Goal: Transaction & Acquisition: Subscribe to service/newsletter

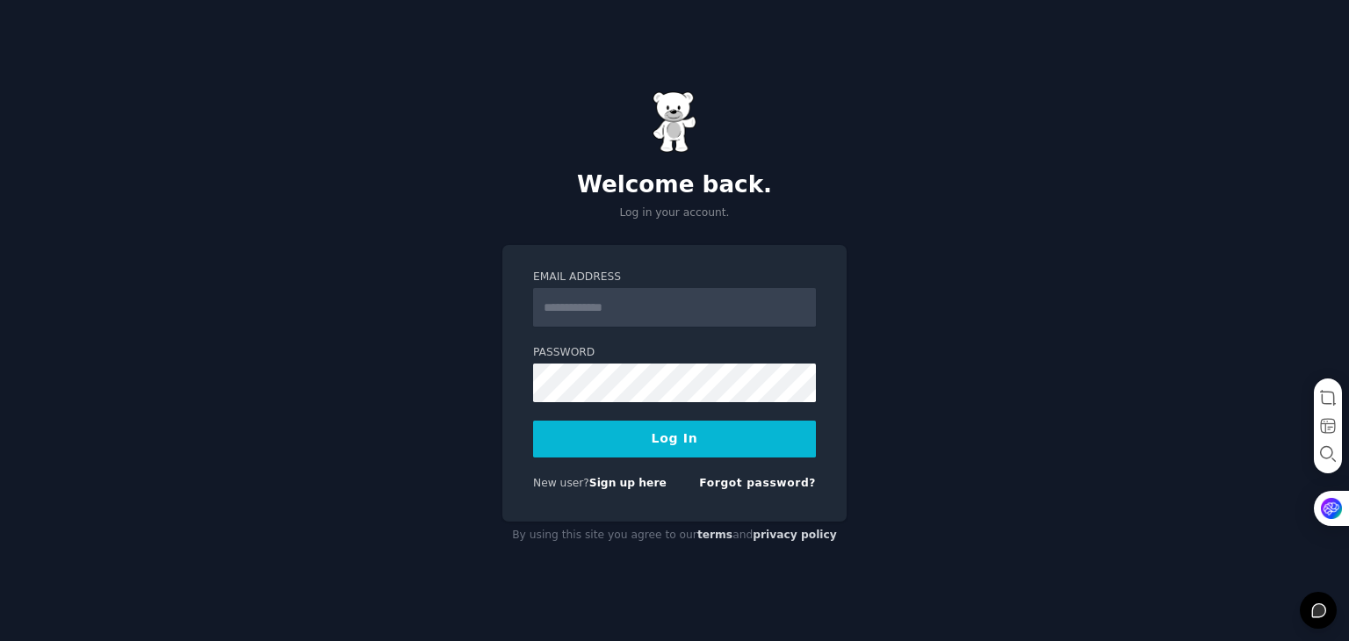
type input "**********"
click at [533, 421] on button "Log In" at bounding box center [674, 439] width 283 height 37
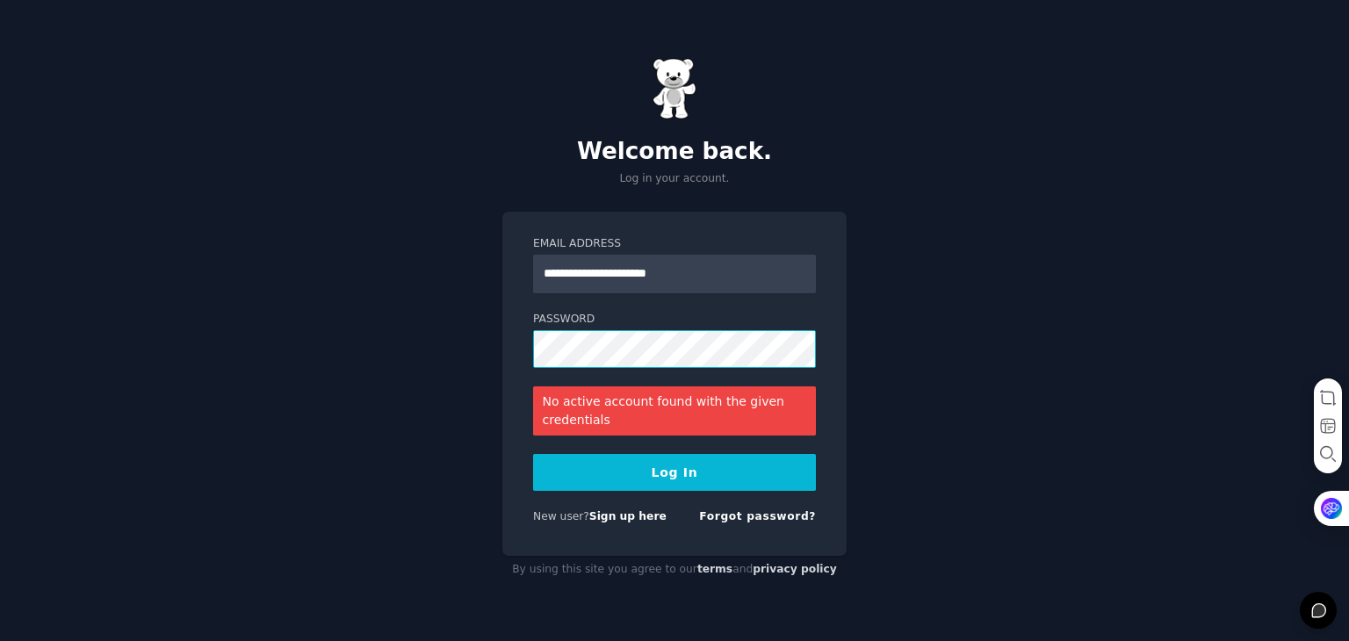
click at [533, 454] on button "Log In" at bounding box center [674, 472] width 283 height 37
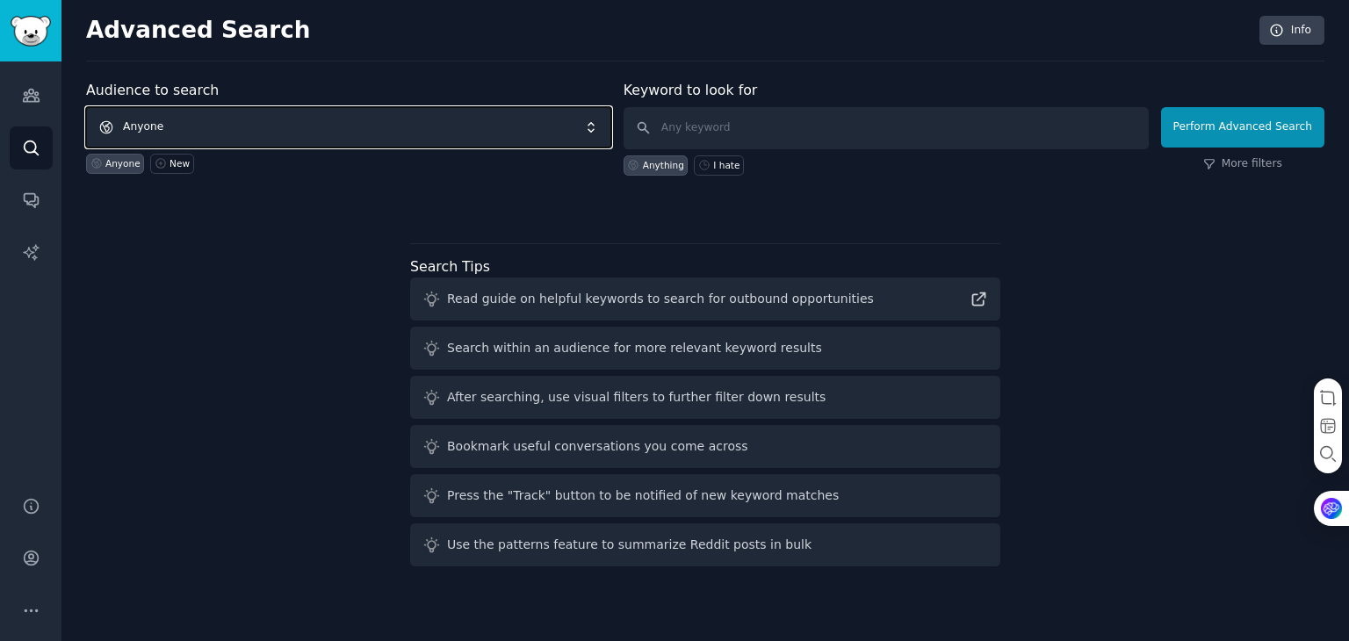
click at [502, 139] on span "Anyone" at bounding box center [348, 127] width 525 height 40
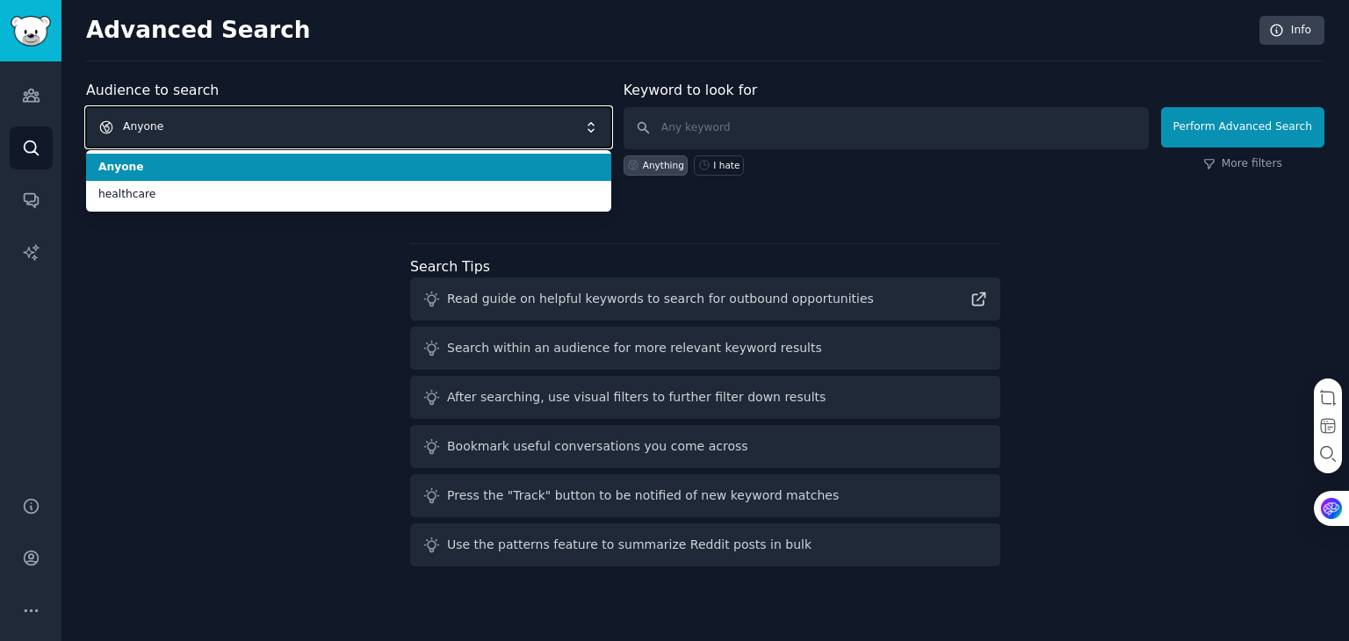
click at [502, 139] on span "Anyone" at bounding box center [348, 127] width 525 height 40
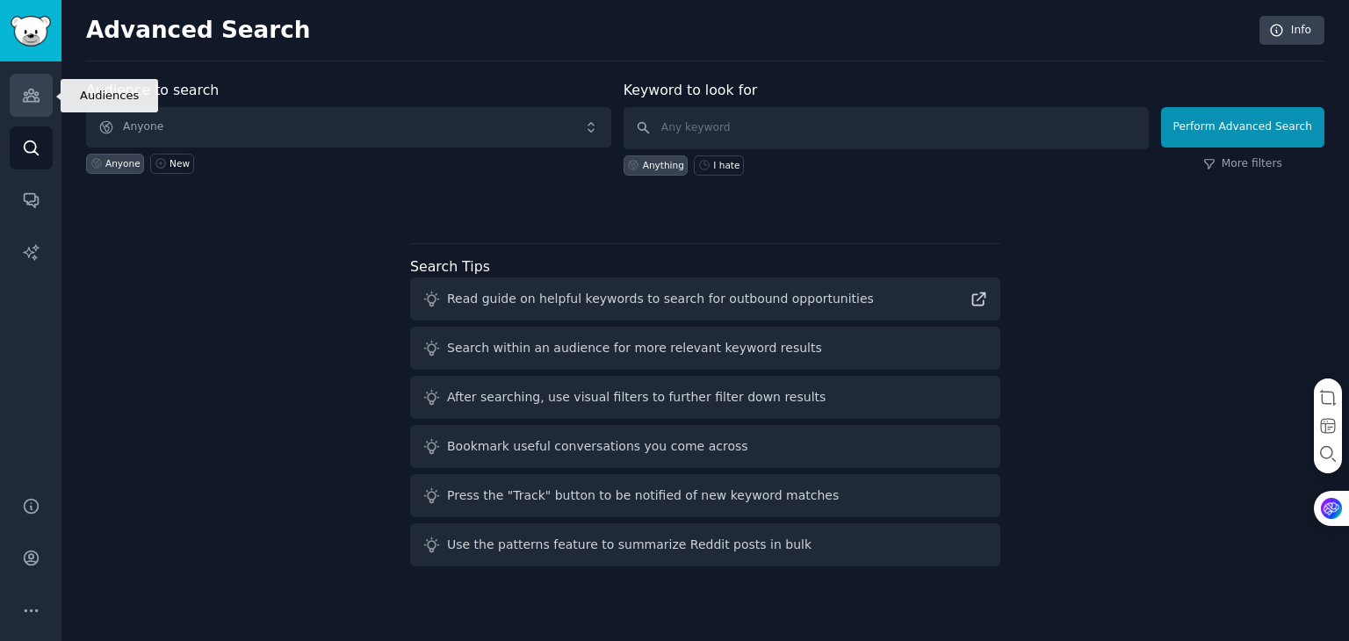
click at [33, 103] on icon "Sidebar" at bounding box center [31, 95] width 18 height 18
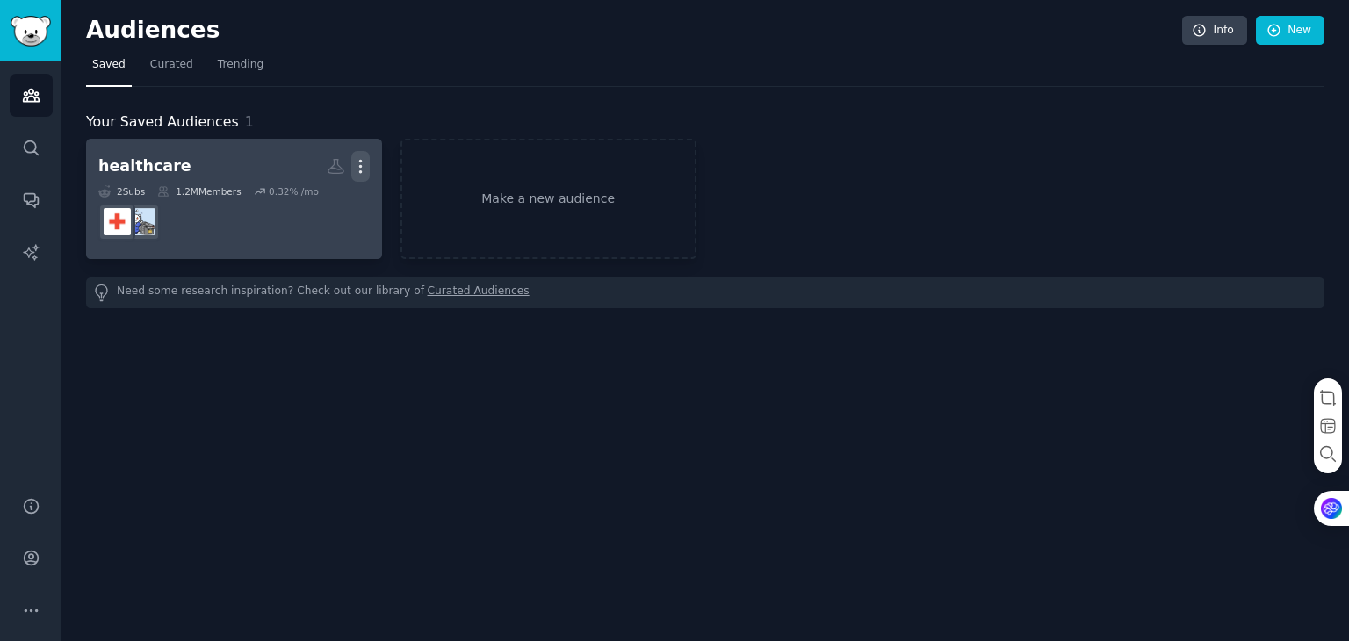
click at [355, 173] on icon "button" at bounding box center [360, 166] width 18 height 18
click at [316, 199] on p "Delete" at bounding box center [313, 203] width 40 height 18
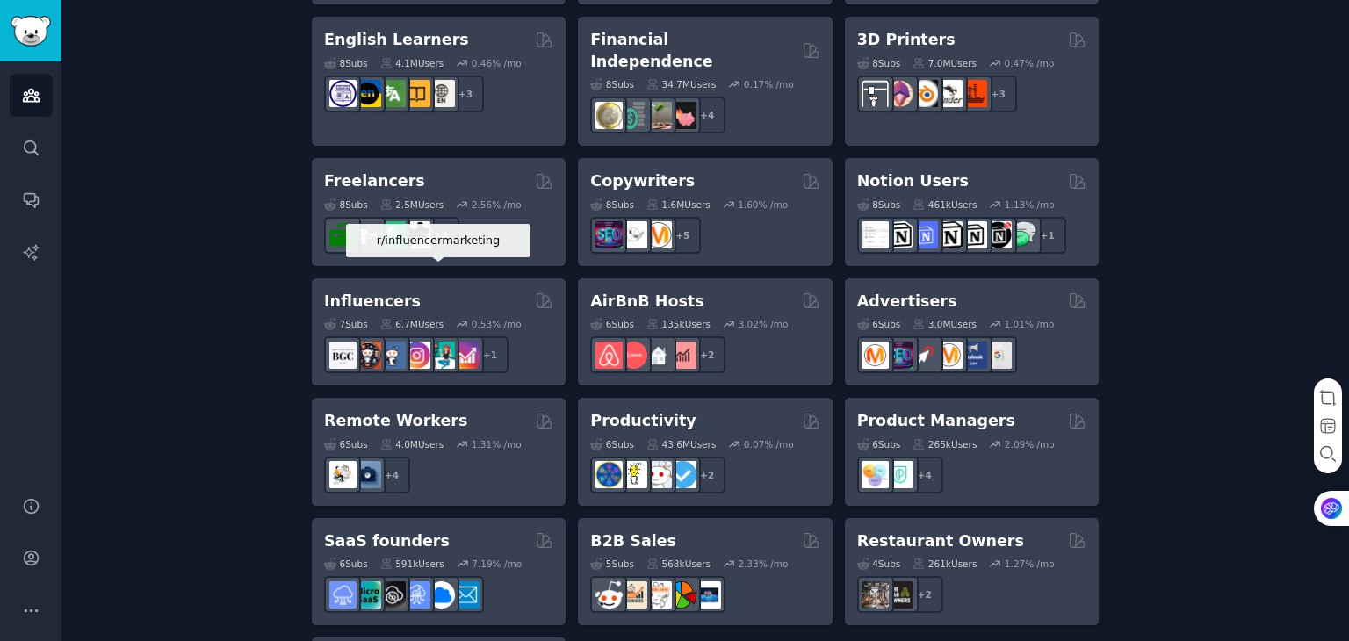
scroll to position [1276, 0]
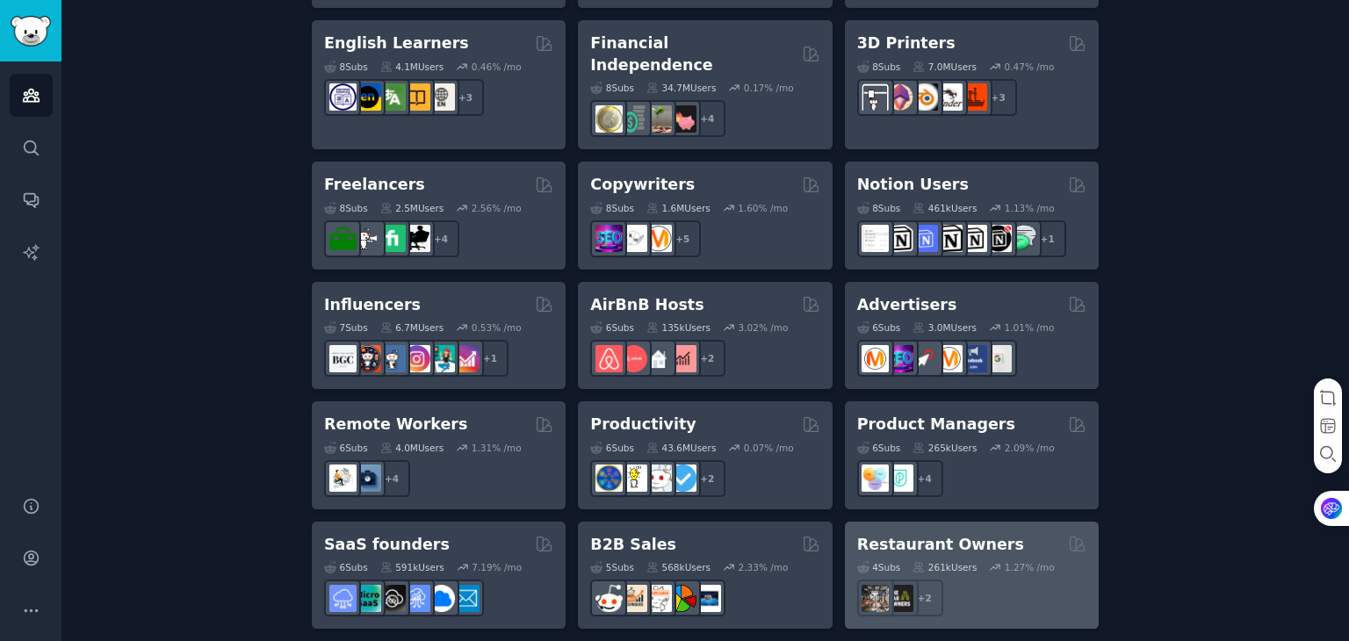
click at [882, 534] on h2 "Restaurant Owners" at bounding box center [940, 545] width 167 height 22
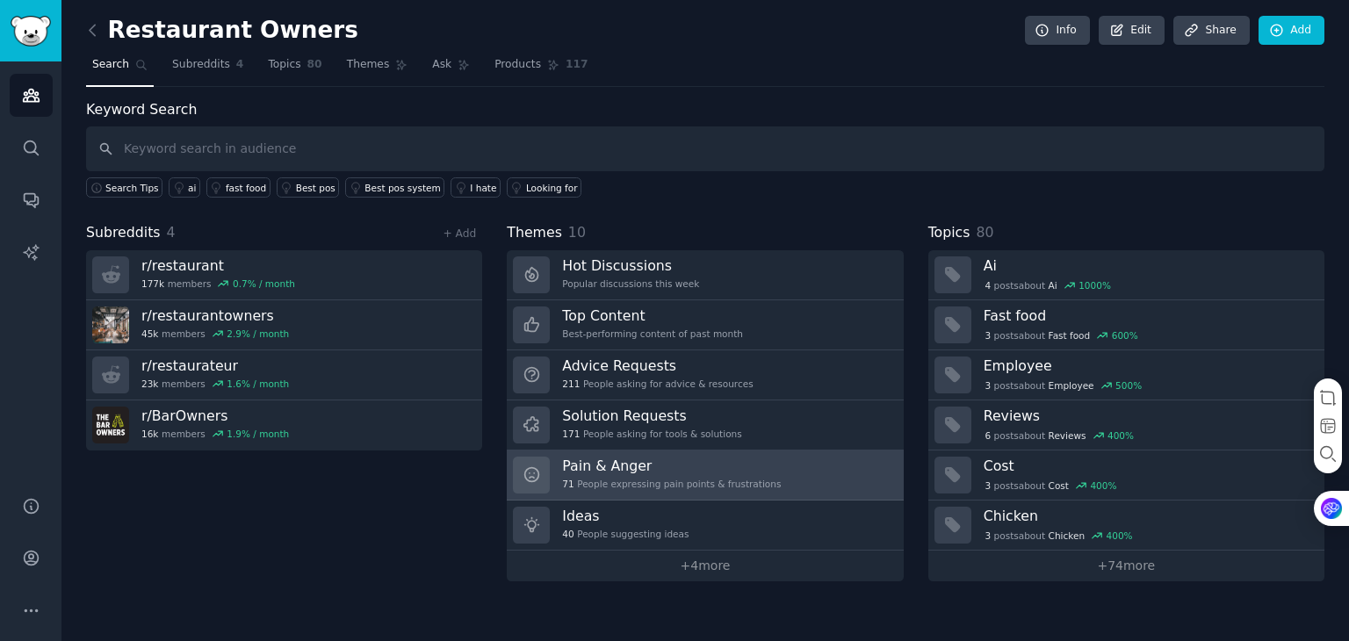
click at [662, 452] on link "Pain & Anger 71 People expressing pain points & frustrations" at bounding box center [705, 476] width 396 height 50
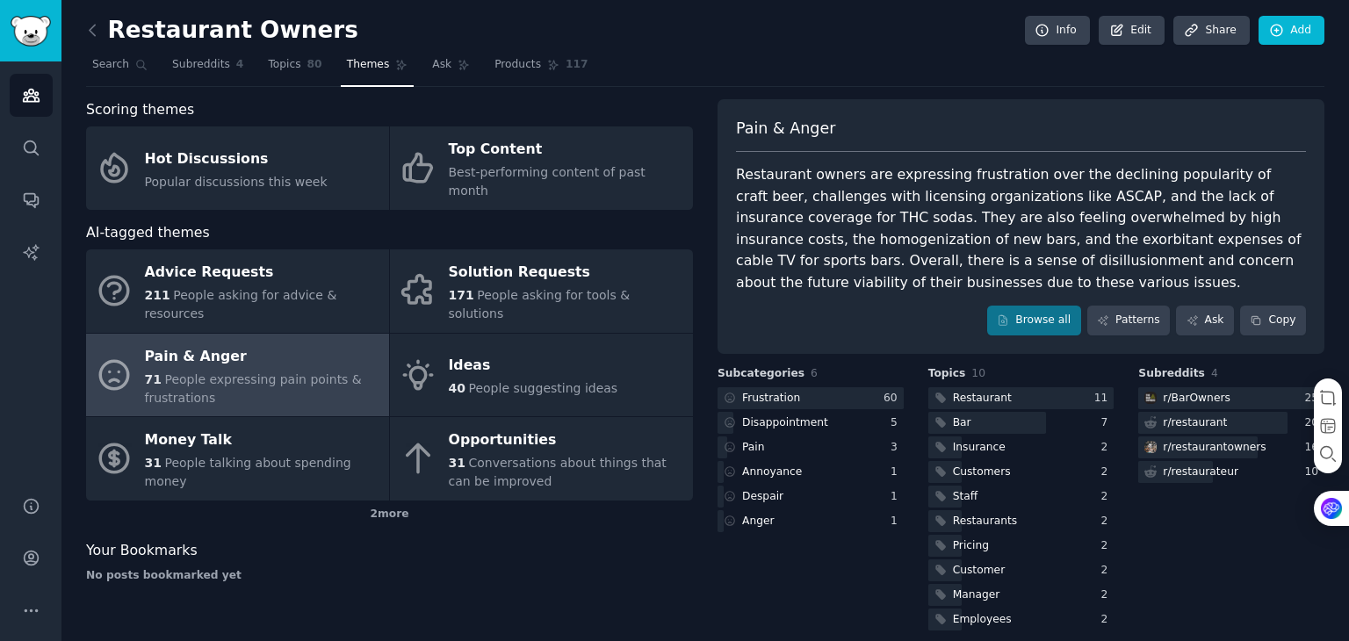
scroll to position [15, 0]
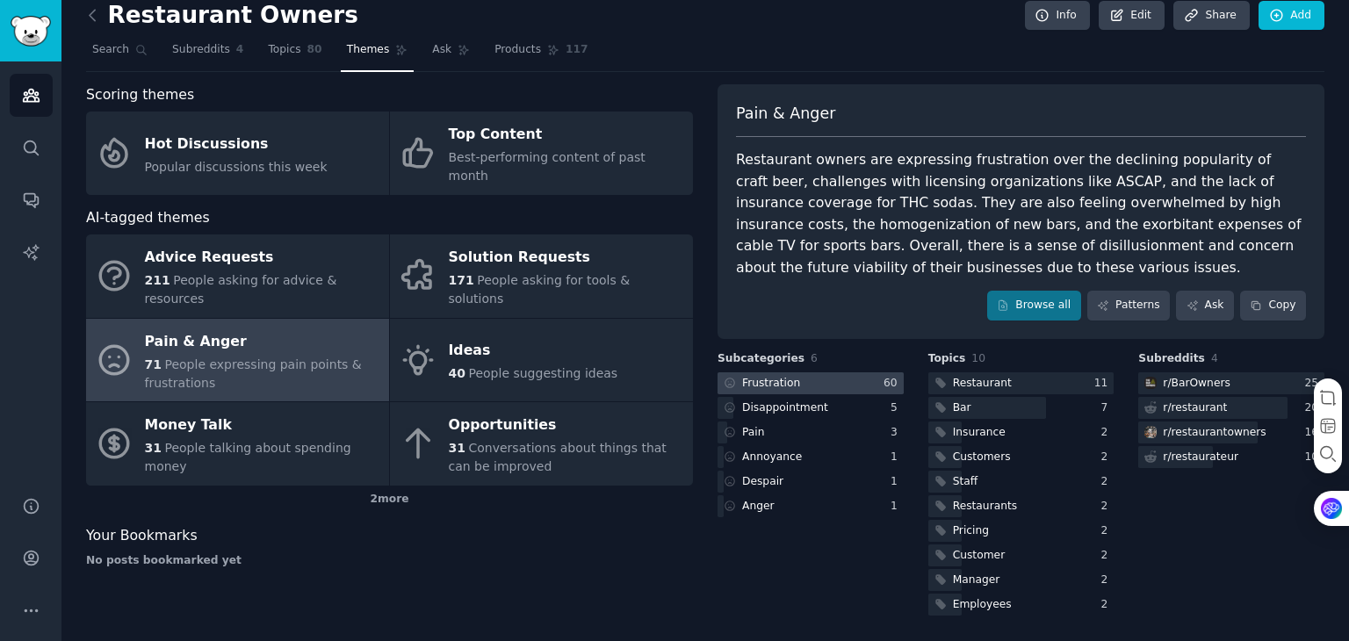
click at [797, 381] on div at bounding box center [811, 383] width 186 height 22
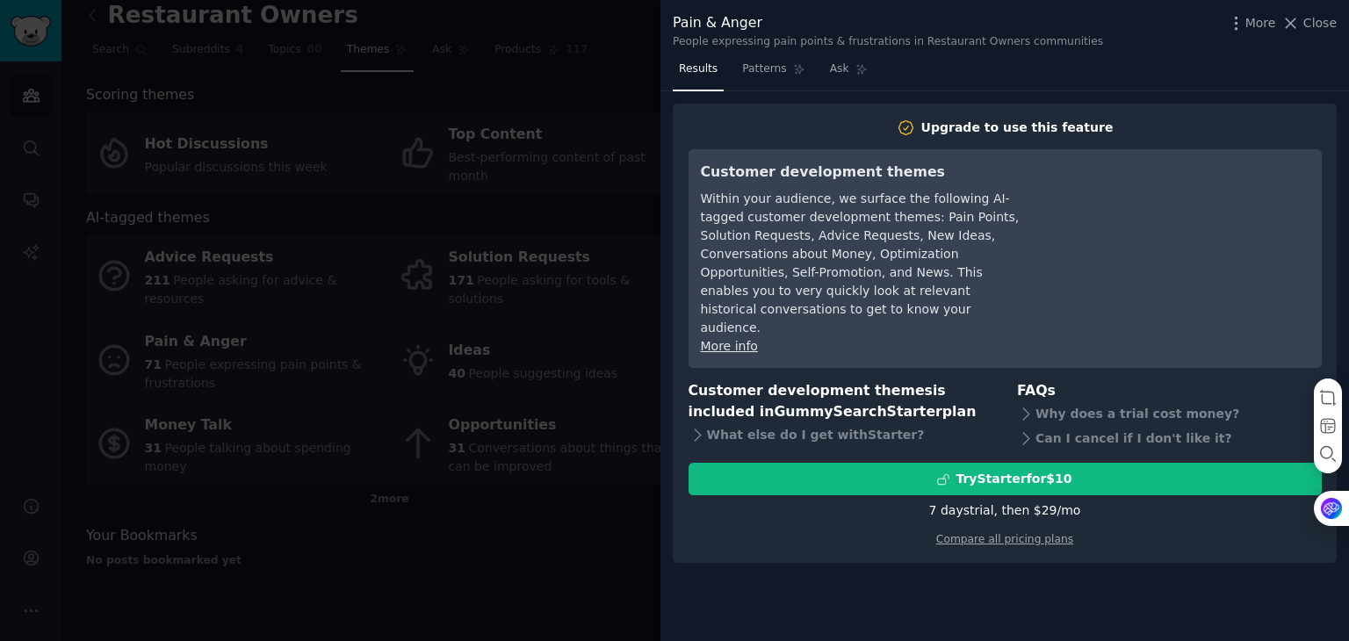
click at [965, 520] on div "Compare all pricing plans" at bounding box center [1005, 534] width 633 height 28
click at [973, 533] on link "Compare all pricing plans" at bounding box center [1004, 539] width 137 height 12
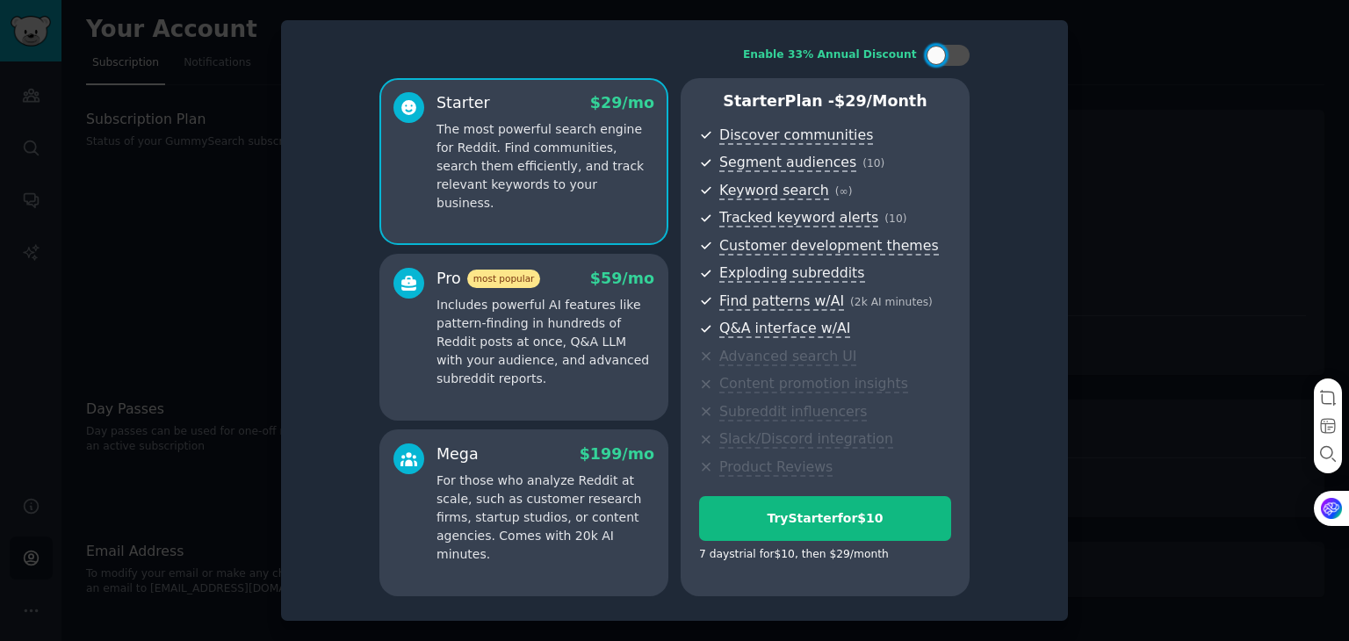
click at [531, 491] on p "For those who analyze Reddit at scale, such as customer research firms, startup…" at bounding box center [546, 518] width 218 height 92
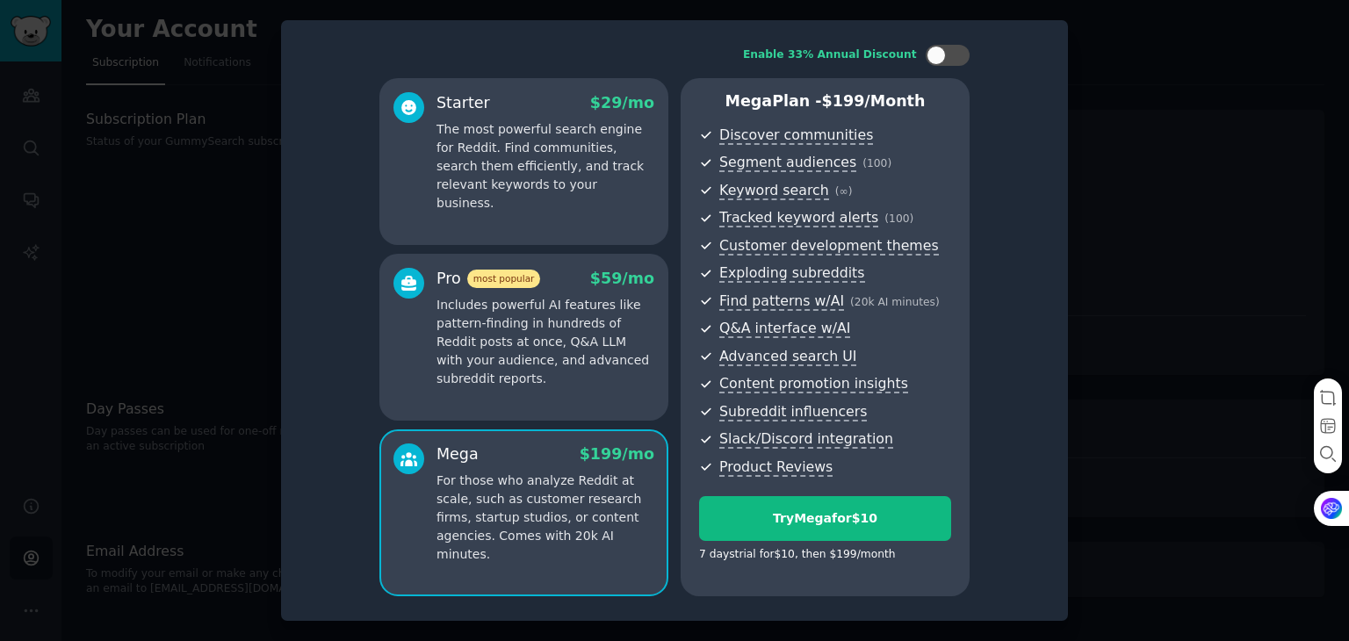
click at [576, 343] on p "Includes powerful AI features like pattern-finding in hundreds of Reddit posts …" at bounding box center [546, 342] width 218 height 92
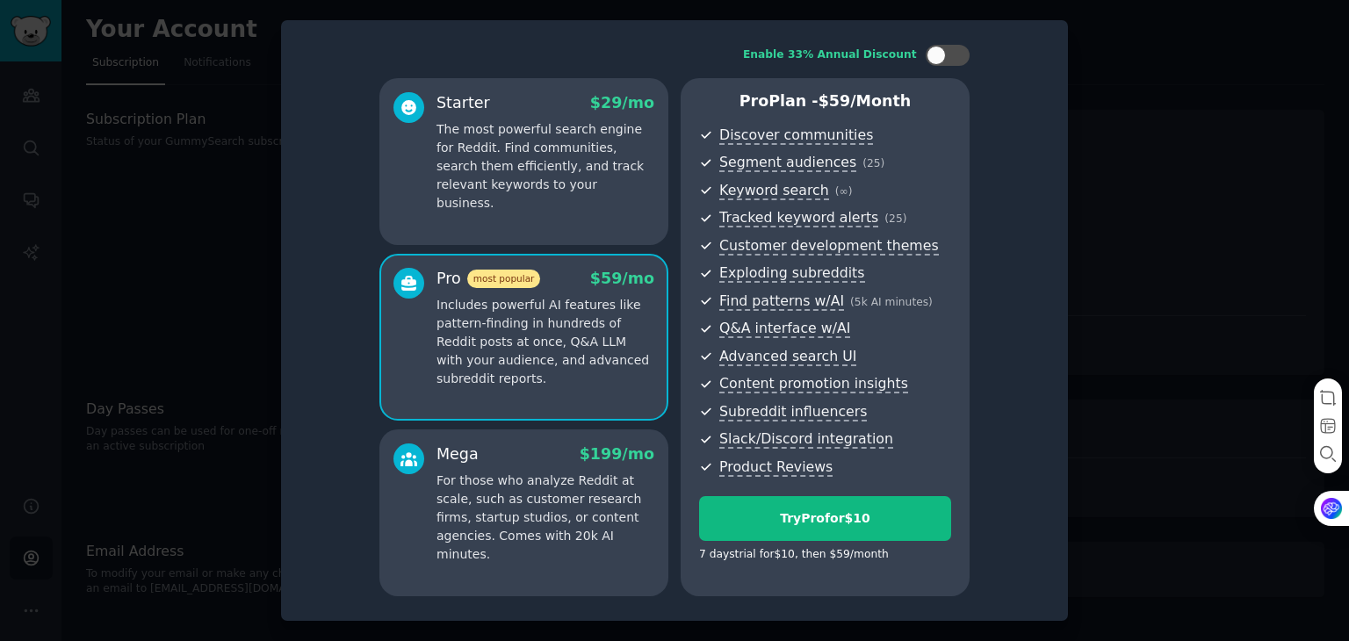
click at [590, 219] on div "Starter $ 29 /mo The most powerful search engine for Reddit. Find communities, …" at bounding box center [523, 161] width 289 height 167
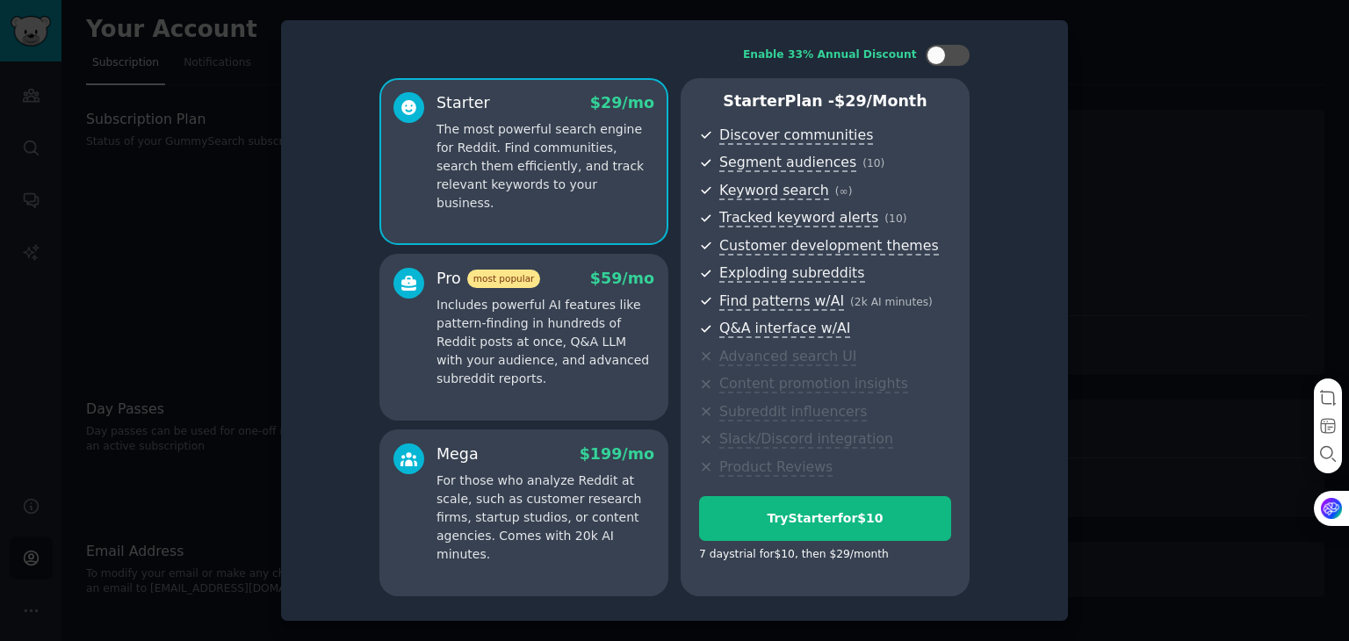
click at [582, 303] on p "Includes powerful AI features like pattern-finding in hundreds of Reddit posts …" at bounding box center [546, 342] width 218 height 92
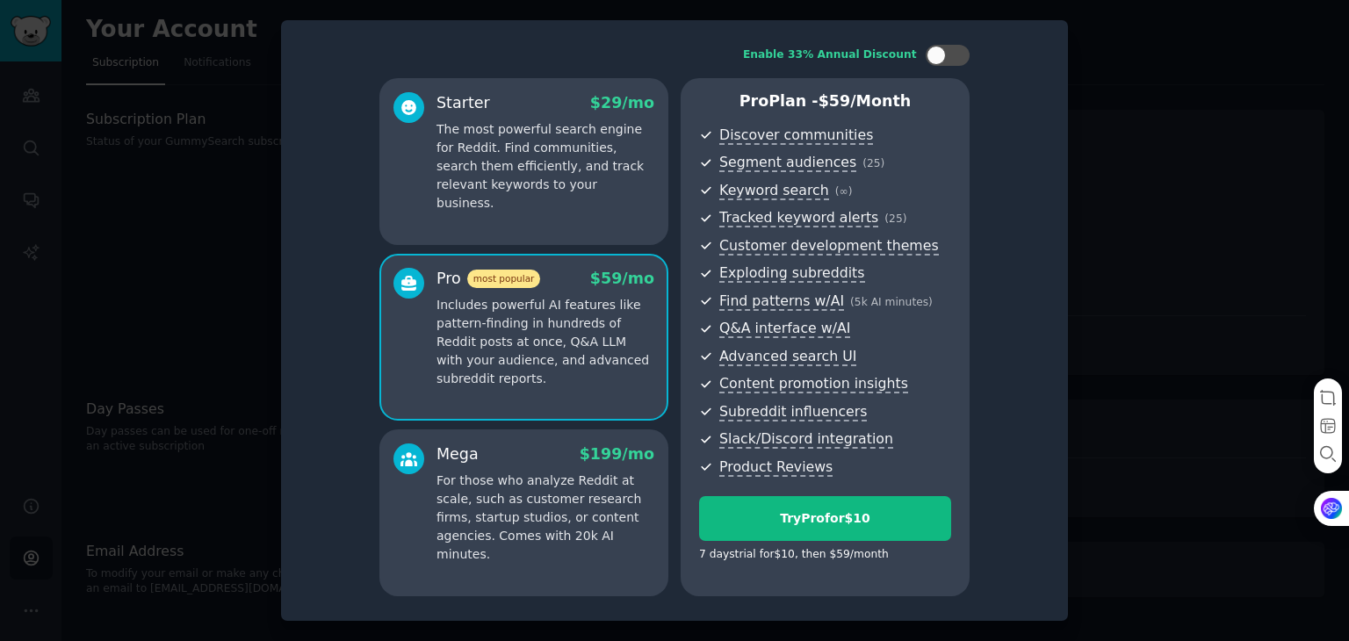
click at [1054, 256] on div "Enable 33% Annual Discount Starter $ 29 /mo The most powerful search engine for…" at bounding box center [674, 321] width 763 height 576
click at [1160, 192] on div at bounding box center [674, 320] width 1349 height 641
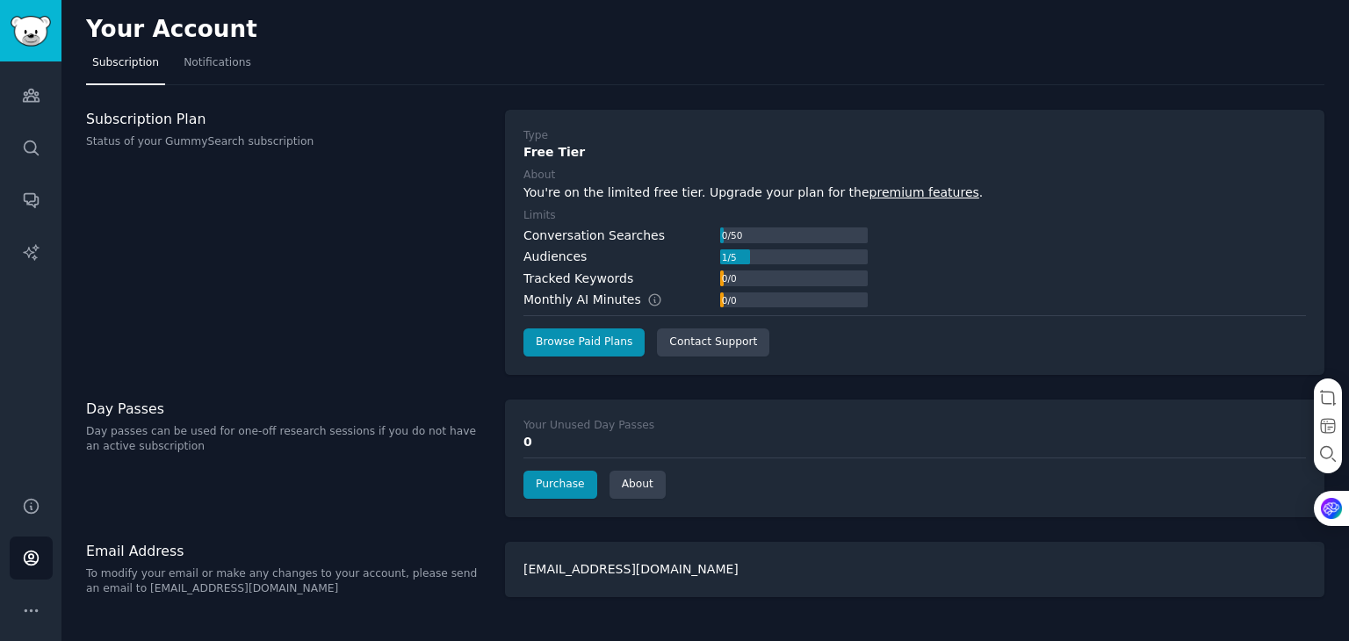
click at [1160, 192] on div "You're on the limited free tier. Upgrade your plan for the premium features ." at bounding box center [915, 193] width 783 height 18
click at [27, 113] on link "Audiences" at bounding box center [31, 95] width 43 height 43
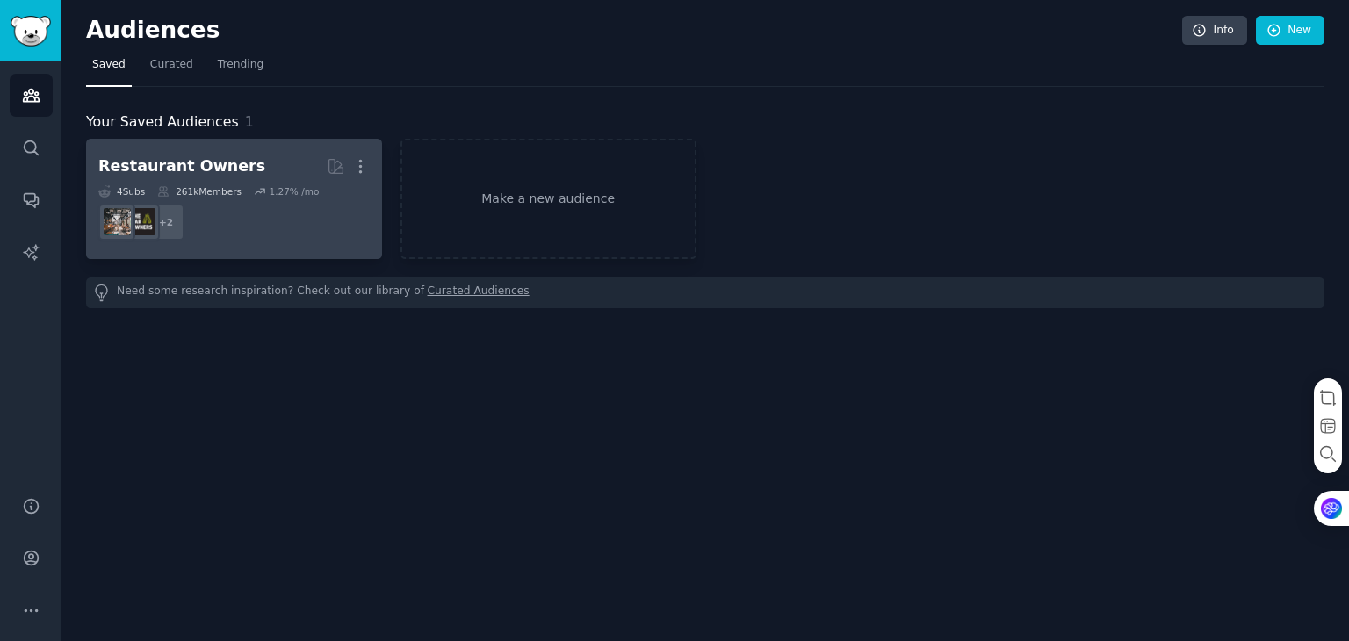
click at [129, 156] on div "Restaurant Owners" at bounding box center [181, 166] width 167 height 22
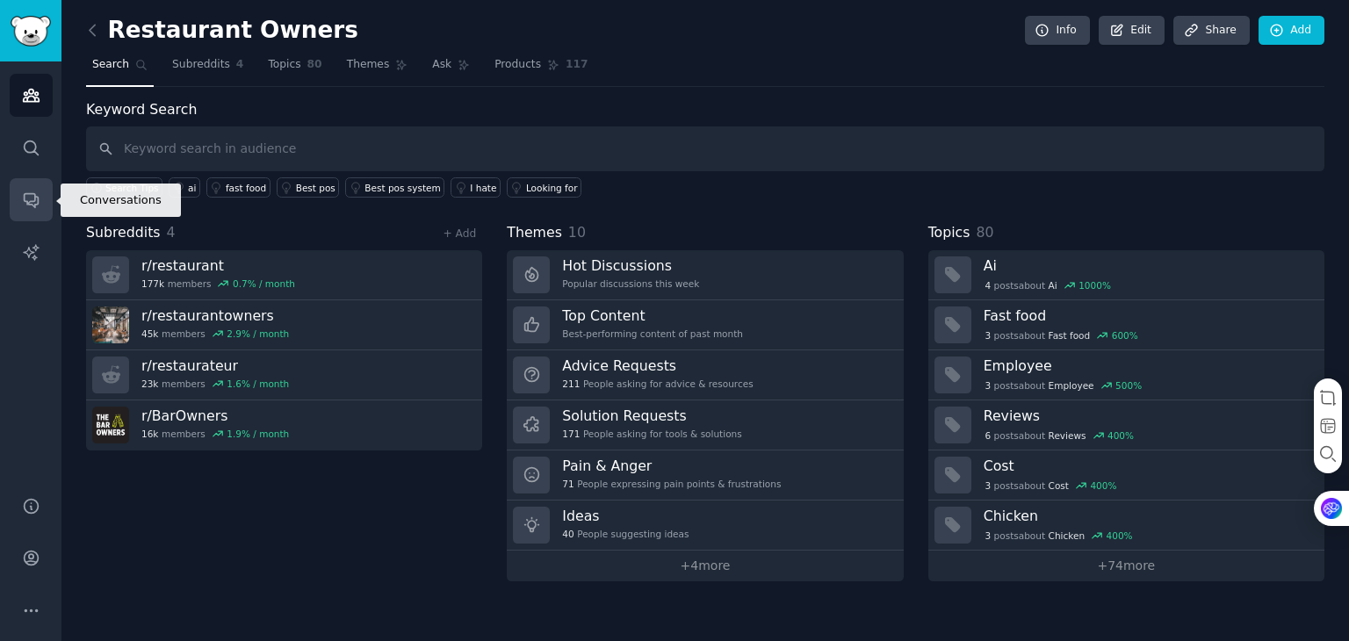
click at [35, 205] on icon "Sidebar" at bounding box center [31, 200] width 18 height 18
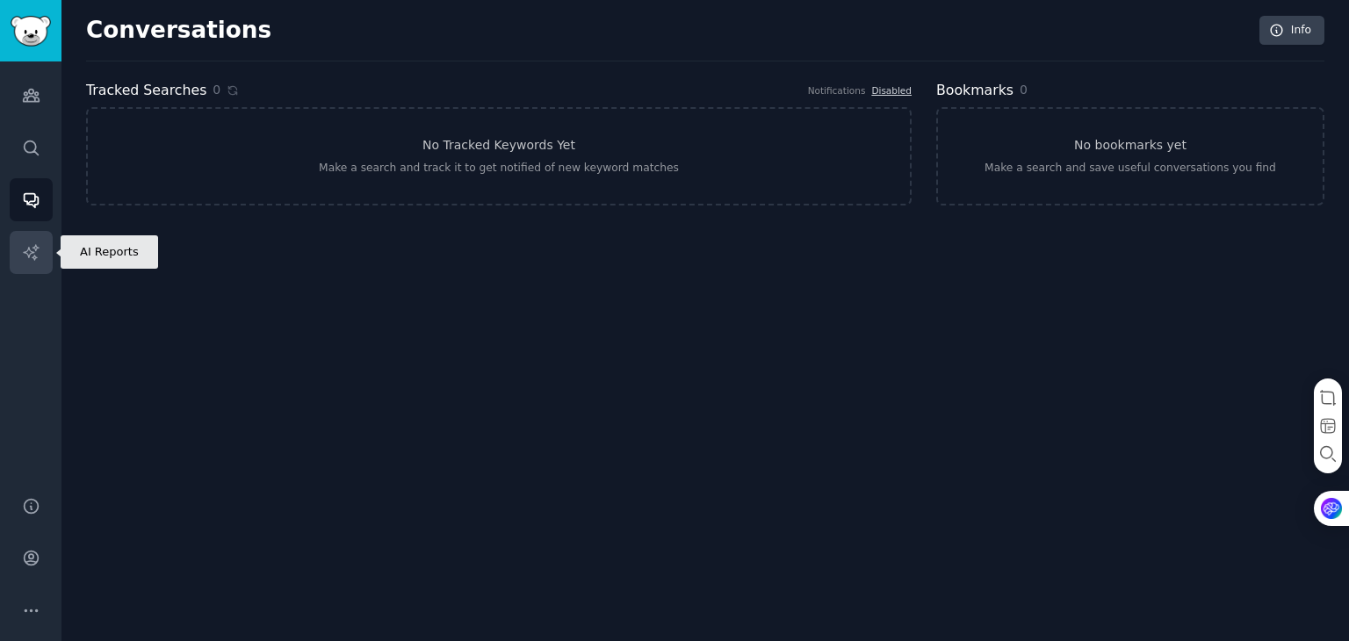
click at [23, 254] on icon "Sidebar" at bounding box center [31, 252] width 18 height 18
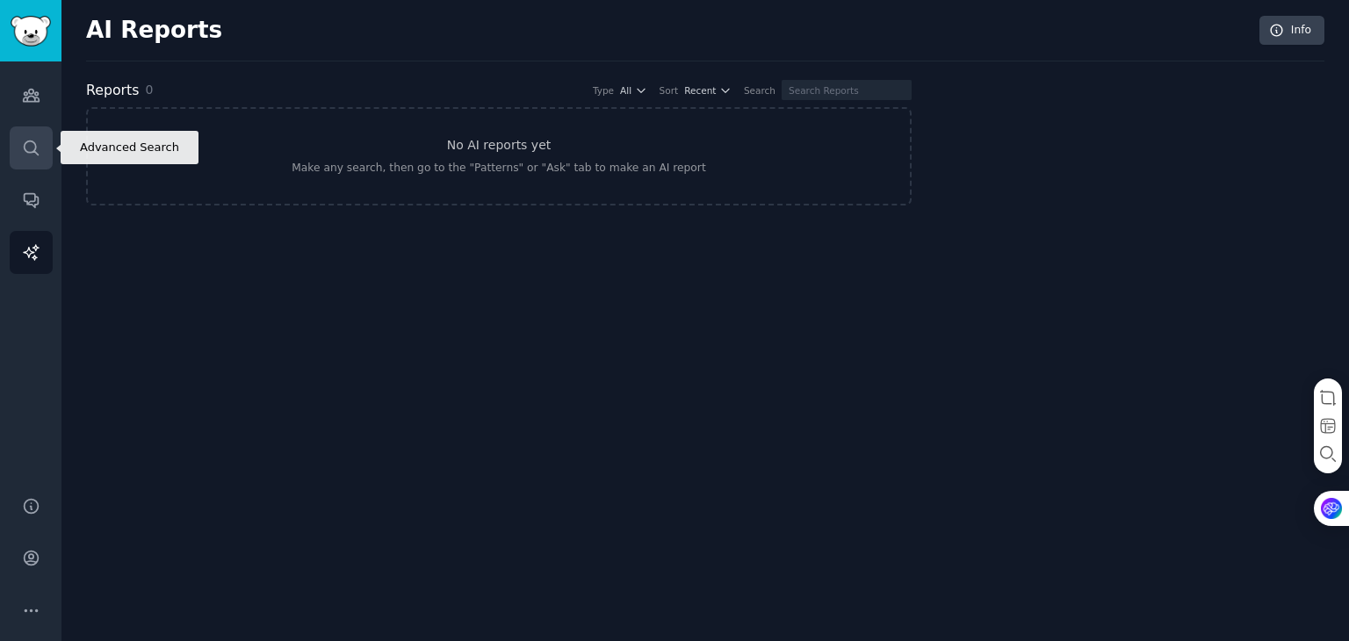
click at [27, 163] on link "Search" at bounding box center [31, 147] width 43 height 43
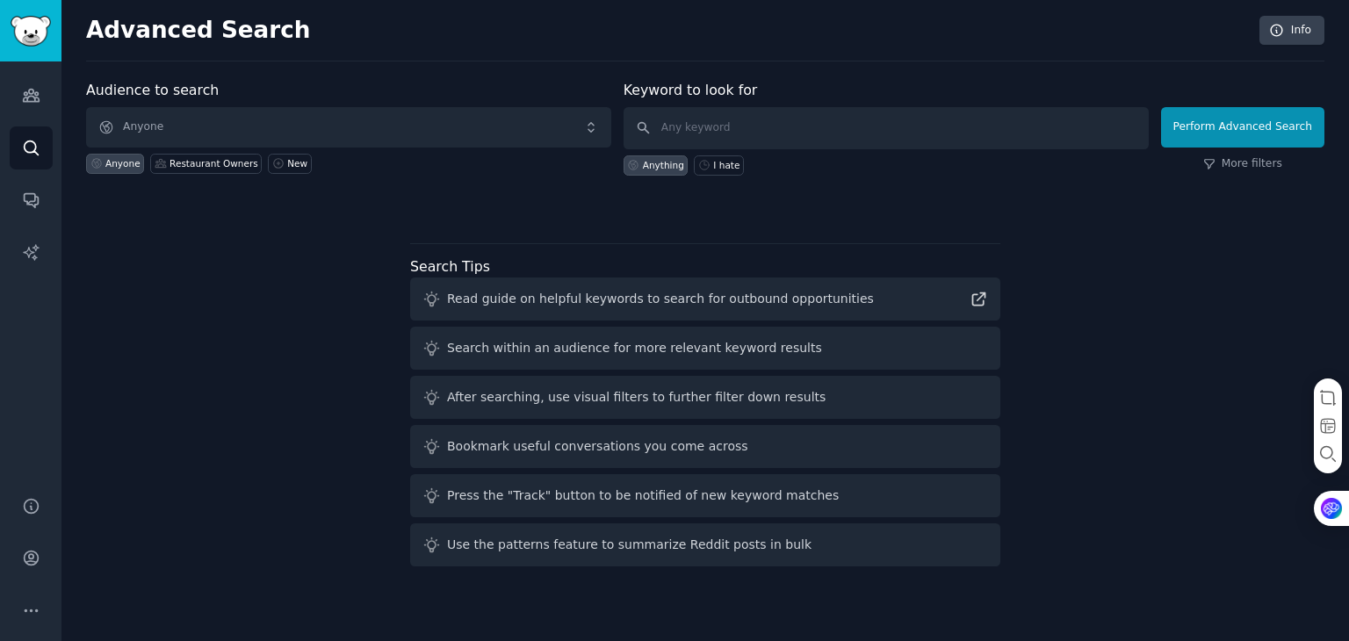
click at [34, 119] on div "Audiences Search Conversations AI Reports" at bounding box center [30, 268] width 61 height 414
click at [44, 102] on link "Audiences" at bounding box center [31, 95] width 43 height 43
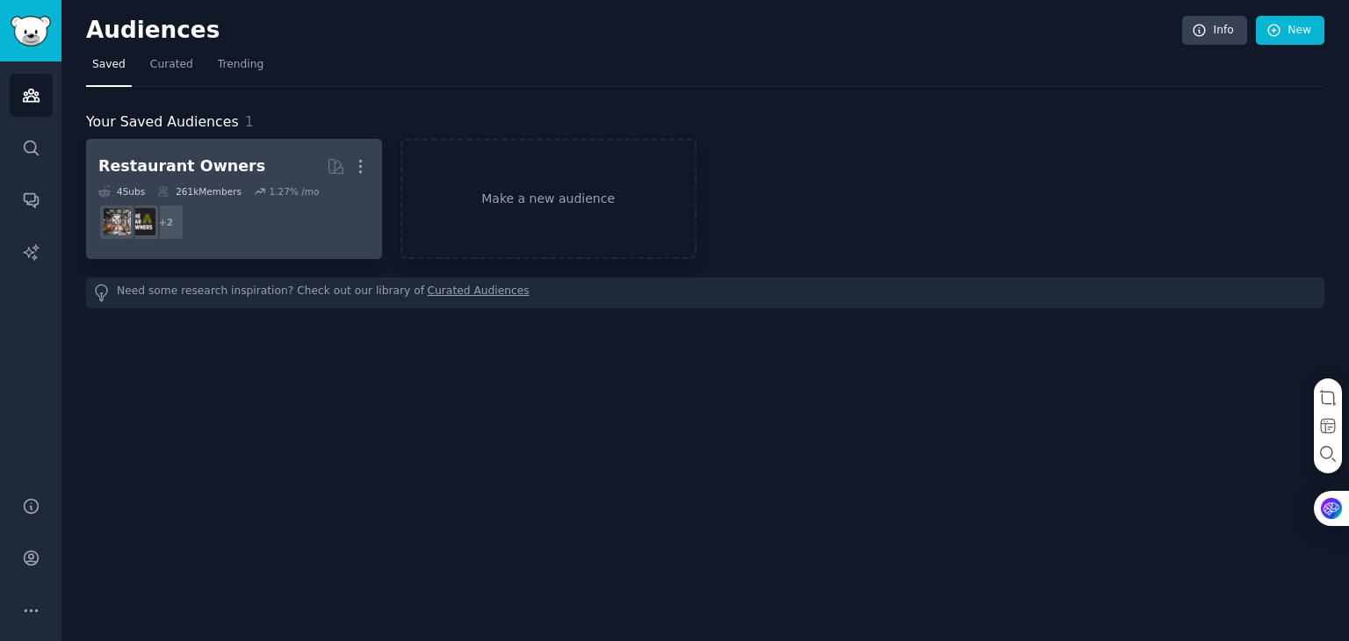
click at [350, 238] on dd "+ 2" at bounding box center [233, 222] width 271 height 49
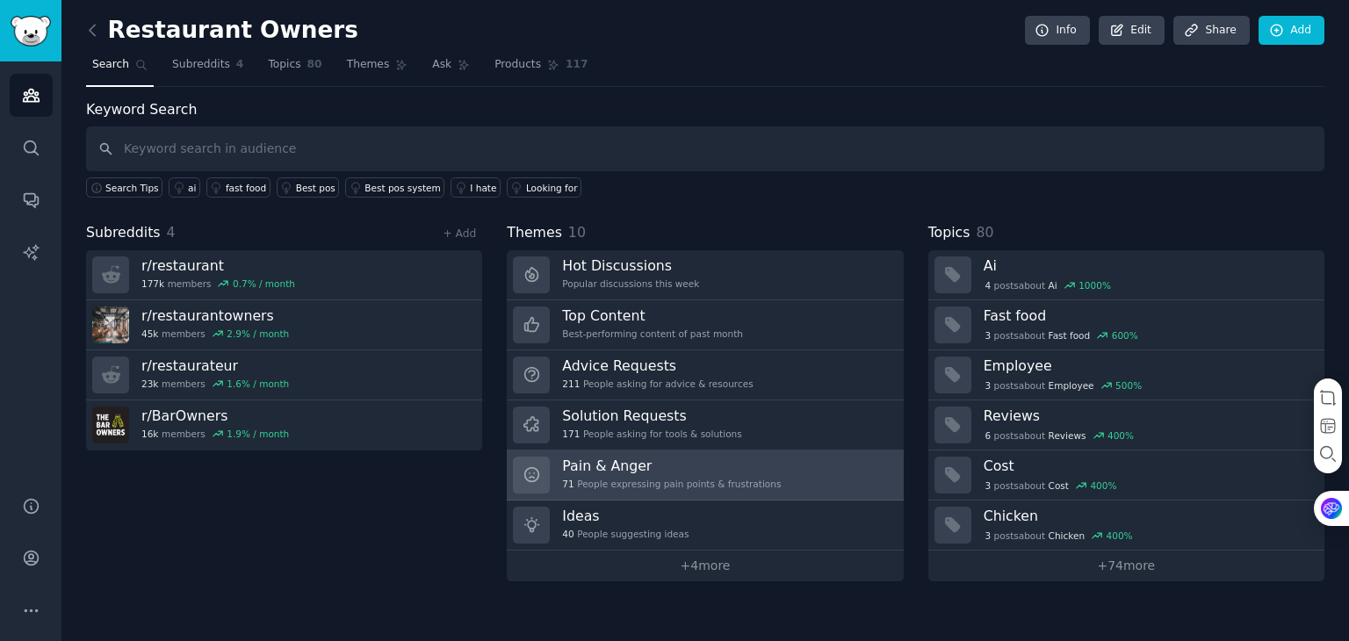
click at [640, 460] on h3 "Pain & Anger" at bounding box center [671, 466] width 219 height 18
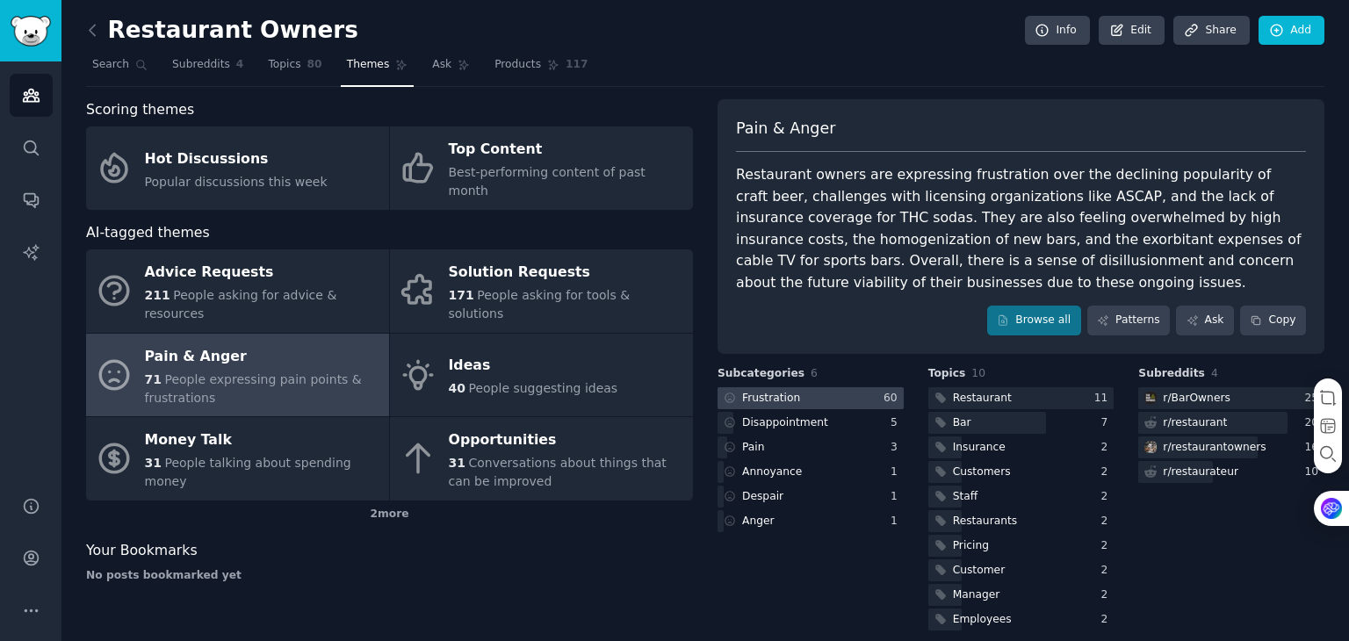
scroll to position [15, 0]
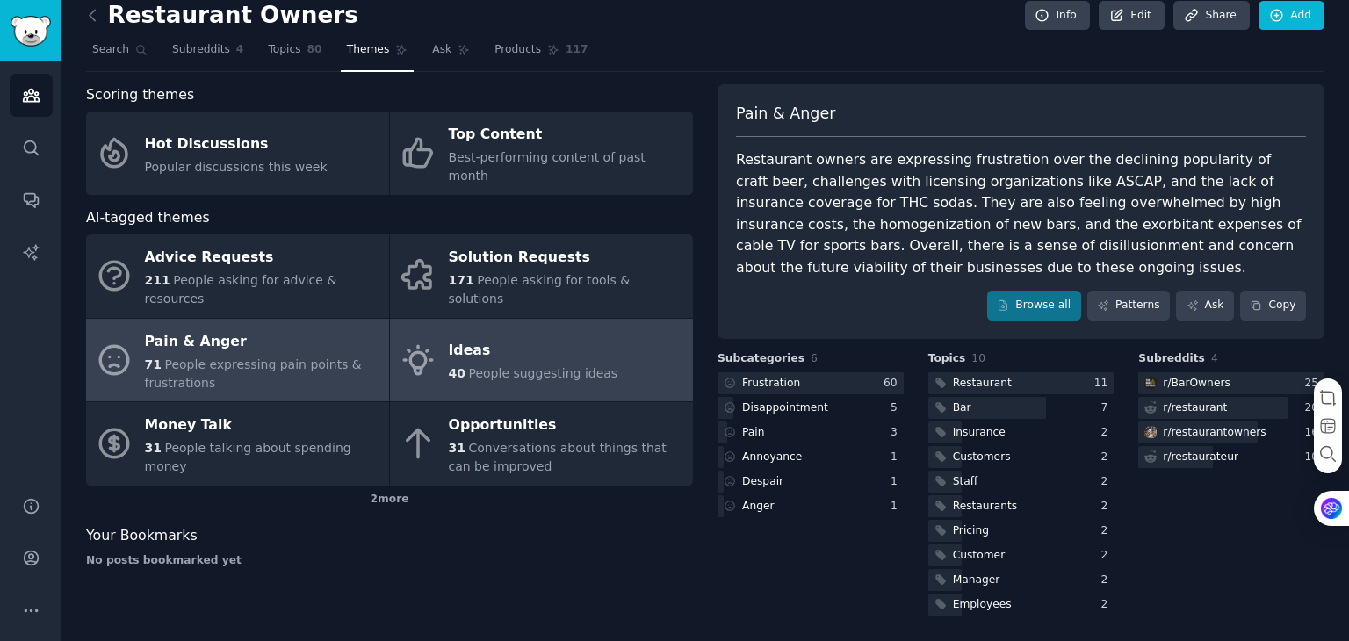
click at [576, 360] on link "Ideas 40 People suggesting ideas" at bounding box center [541, 360] width 303 height 83
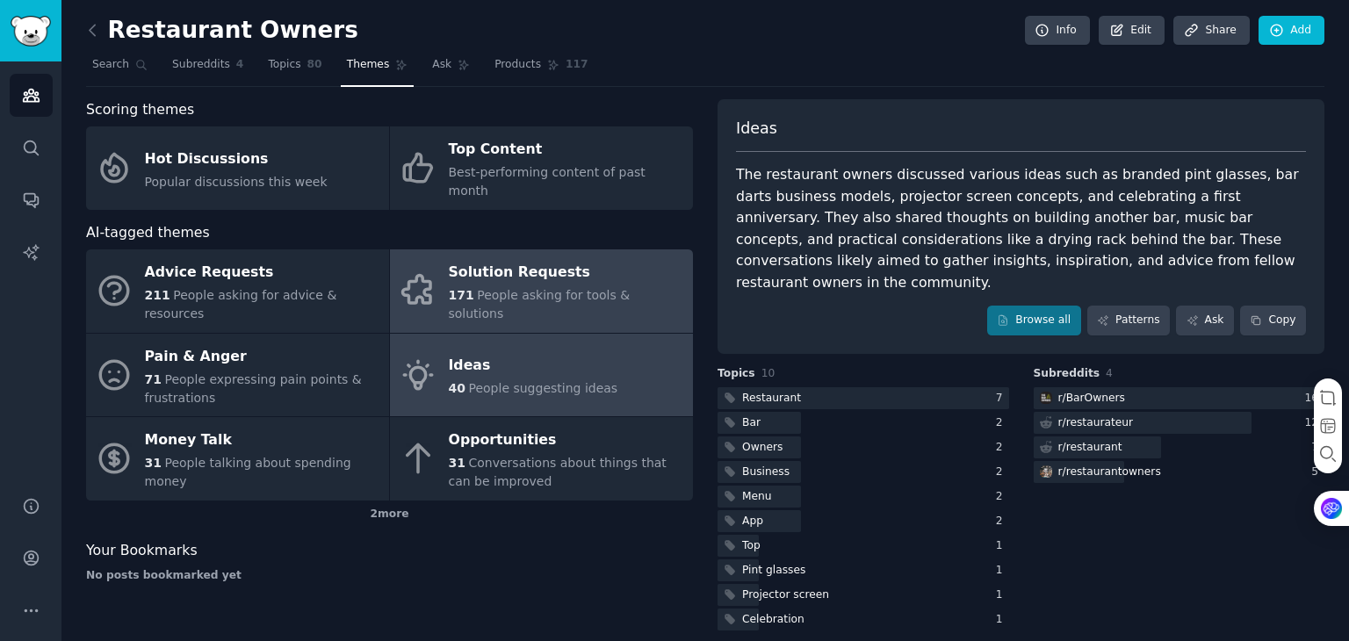
click at [616, 259] on div "Solution Requests" at bounding box center [566, 273] width 235 height 28
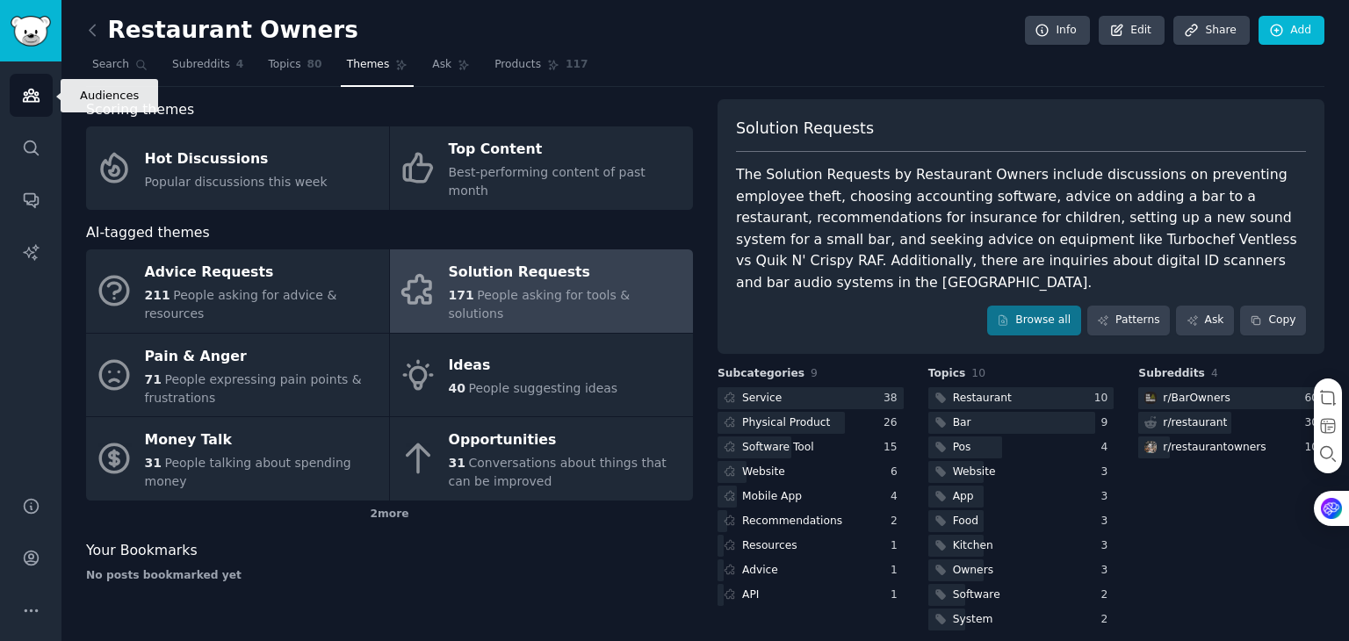
click at [35, 78] on link "Audiences" at bounding box center [31, 95] width 43 height 43
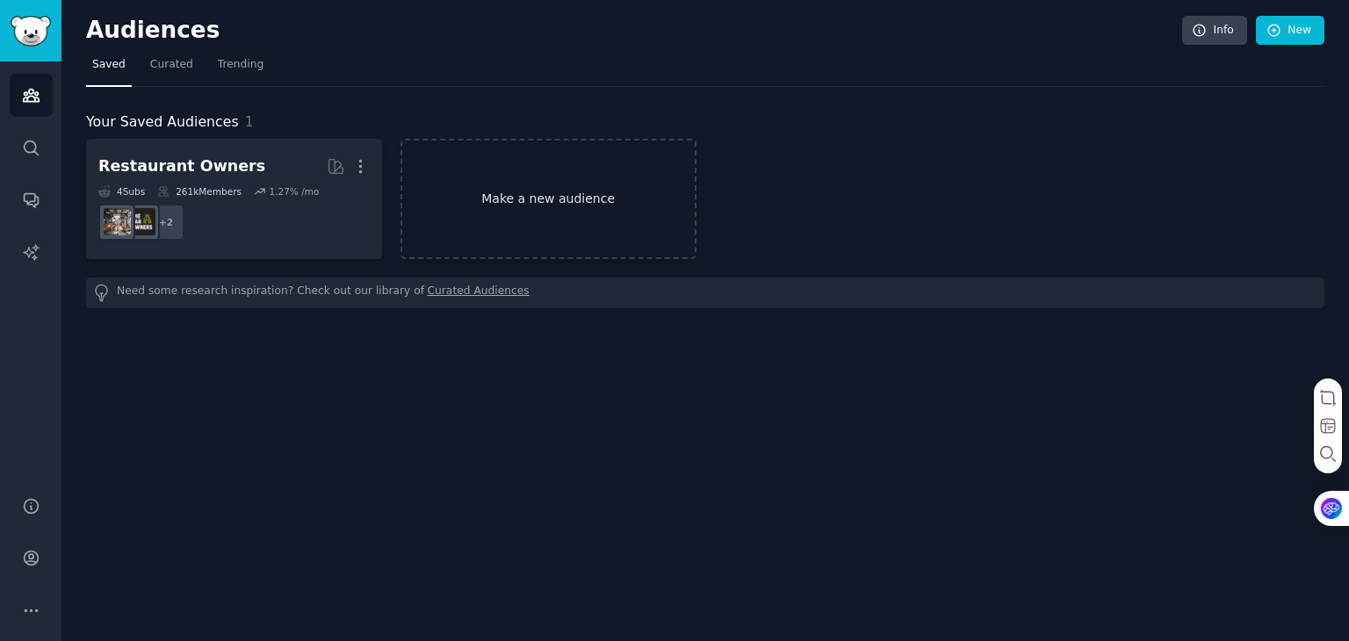
click at [437, 198] on link "Make a new audience" at bounding box center [549, 199] width 296 height 120
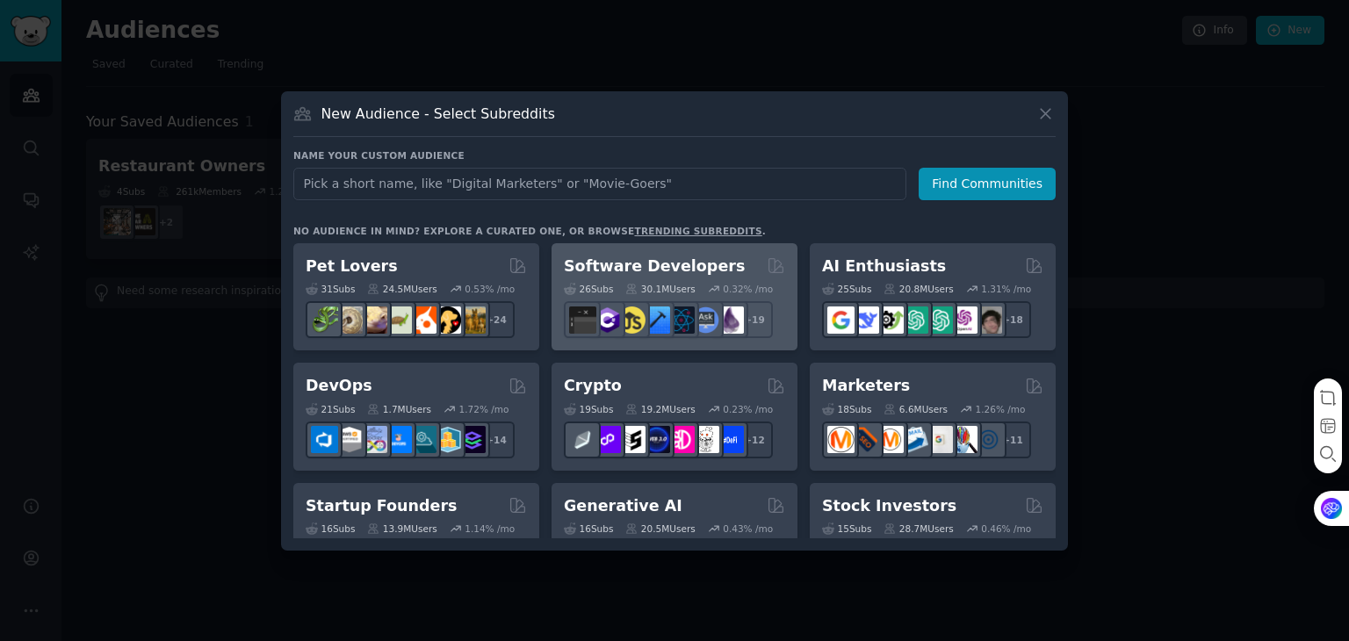
scroll to position [18, 0]
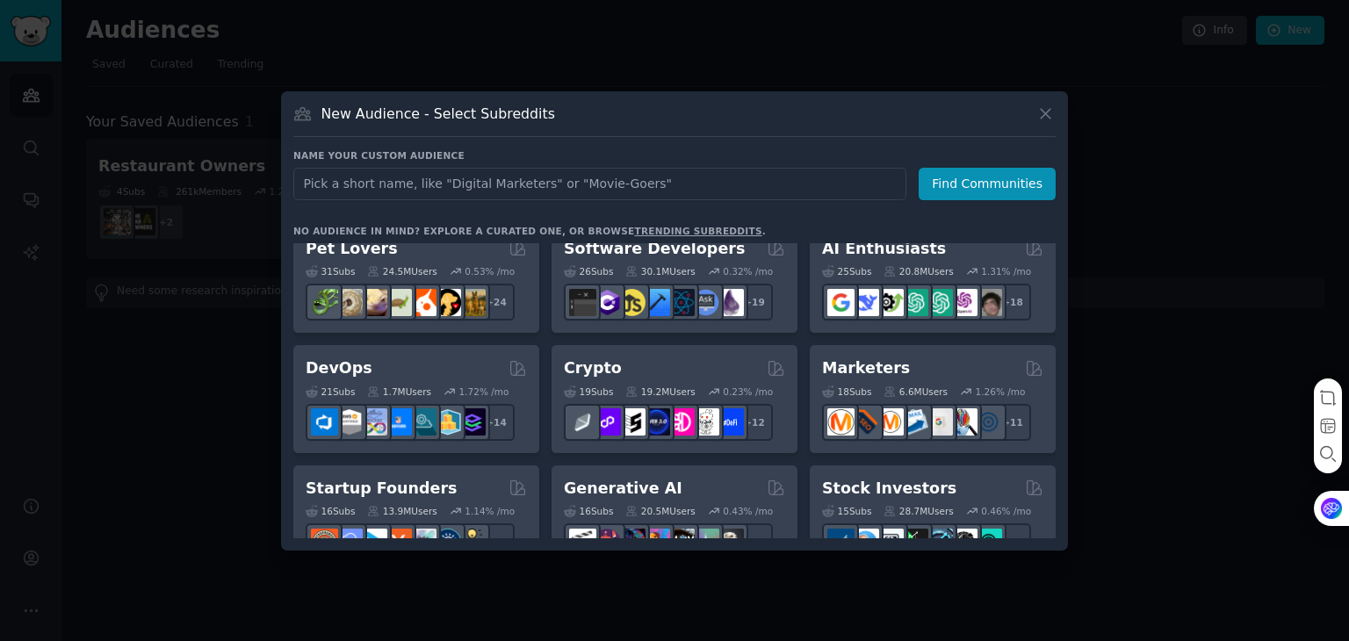
click at [647, 226] on link "trending subreddits" at bounding box center [697, 231] width 127 height 11
